Goal: Task Accomplishment & Management: Manage account settings

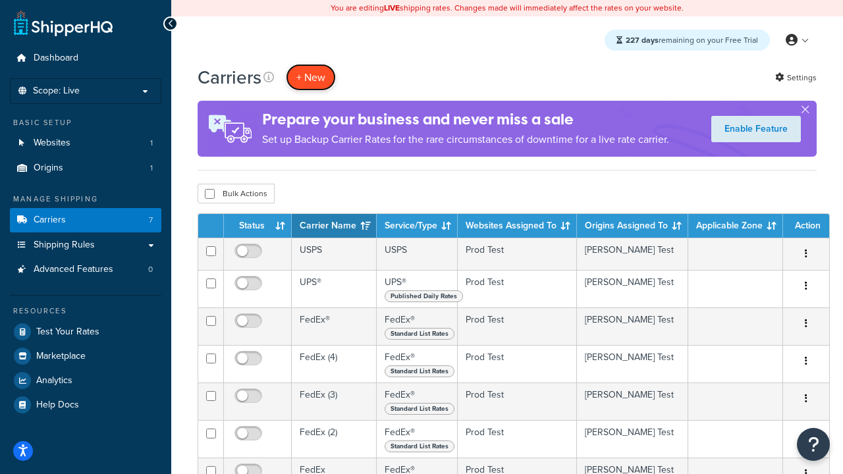
click at [311, 77] on button "+ New" at bounding box center [311, 77] width 50 height 27
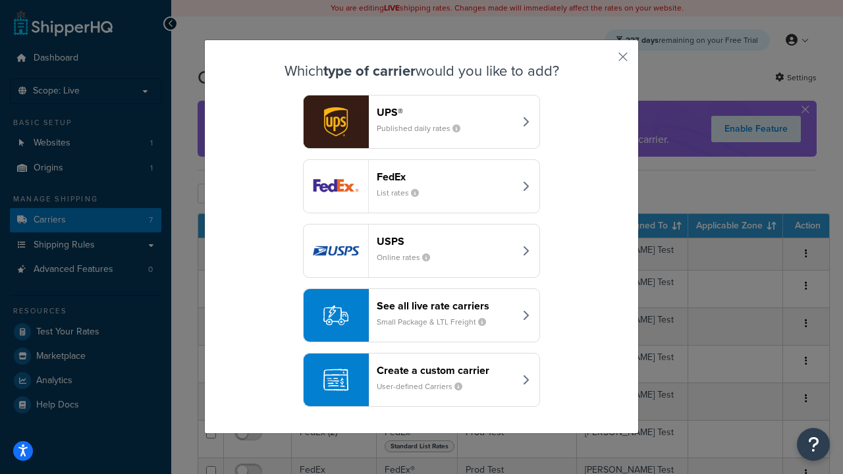
click at [421, 186] on div "FedEx List rates" at bounding box center [446, 187] width 138 height 32
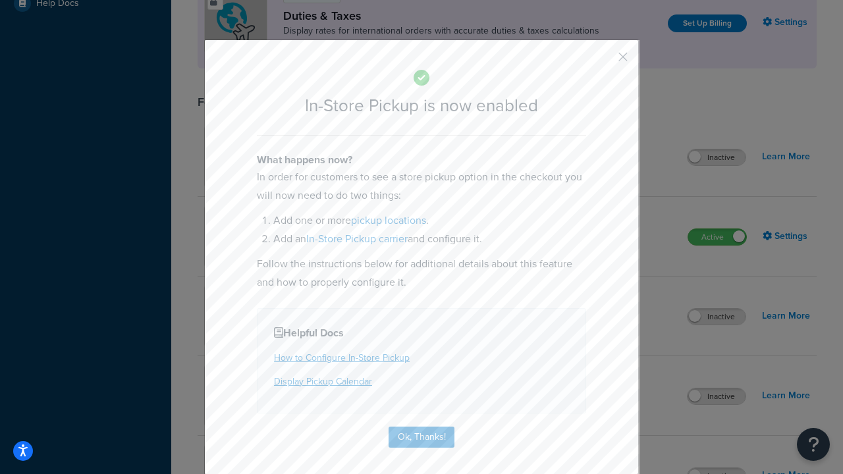
click at [603, 61] on button "button" at bounding box center [603, 61] width 3 height 3
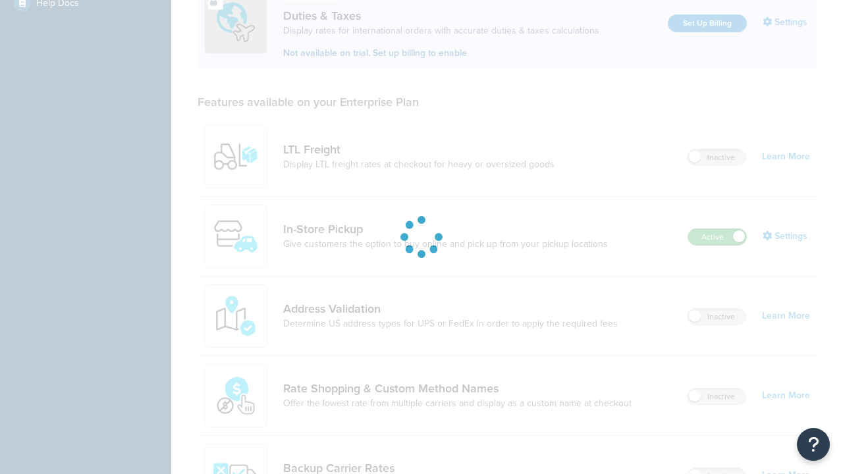
click at [717, 229] on label "Active" at bounding box center [717, 237] width 58 height 16
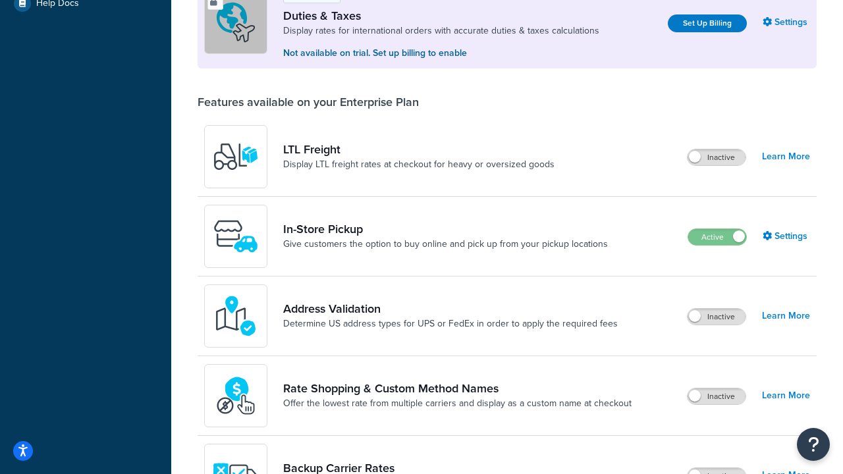
scroll to position [656, 0]
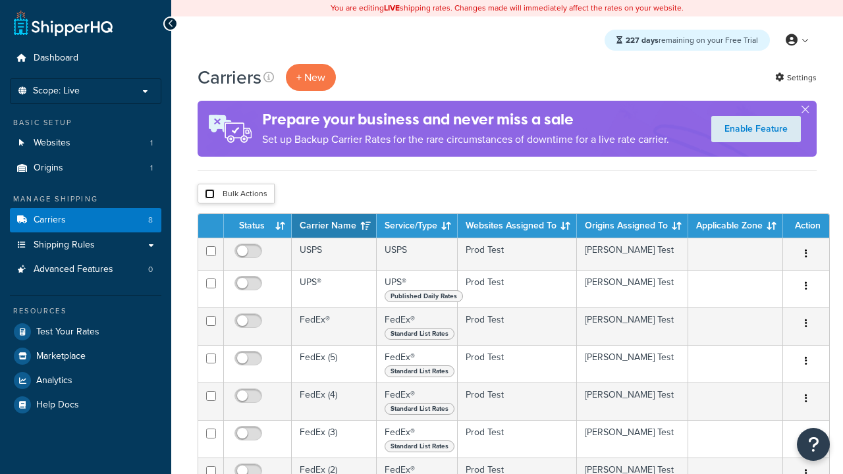
click at [209, 194] on input "checkbox" at bounding box center [210, 194] width 10 height 10
checkbox input "true"
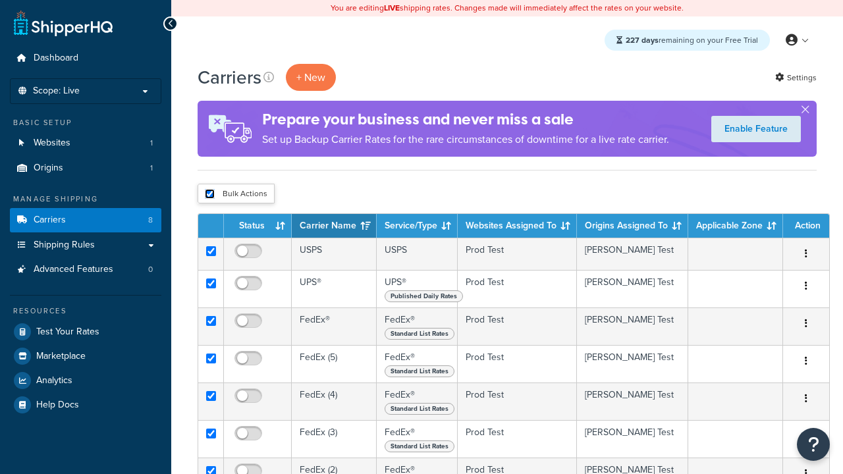
checkbox input "true"
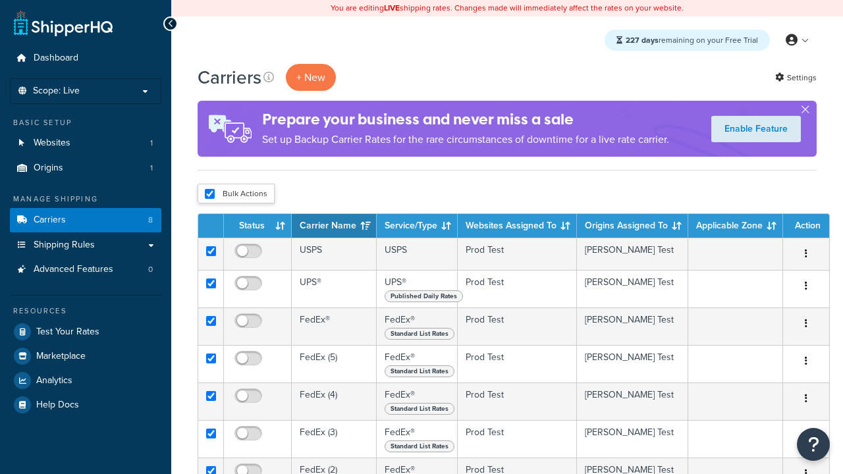
click at [0, 0] on button "Delete" at bounding box center [0, 0] width 0 height 0
